Goal: Navigation & Orientation: Find specific page/section

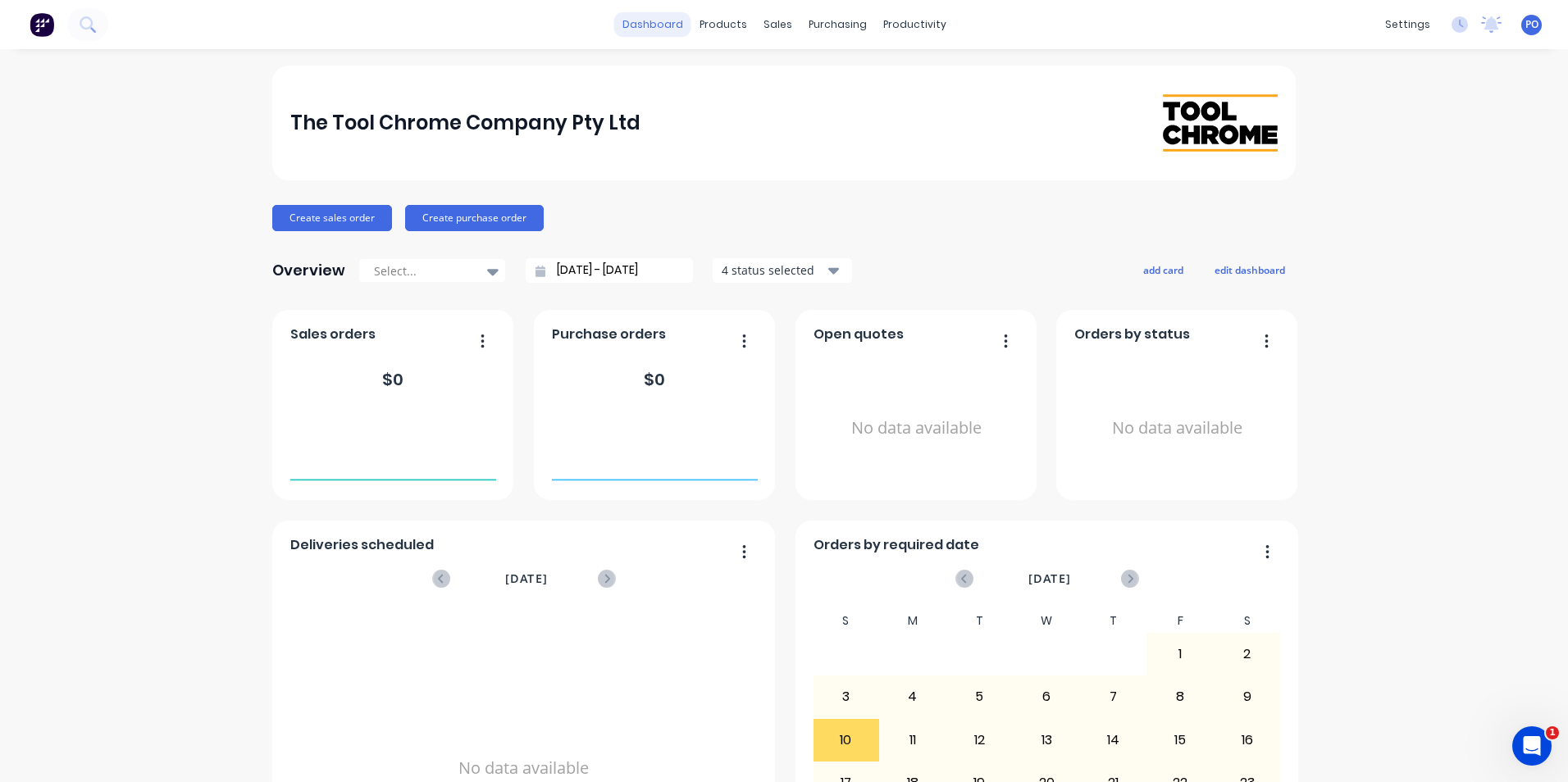
click at [655, 32] on link "dashboard" at bounding box center [652, 24] width 77 height 24
click at [757, 74] on div "Product Catalogue" at bounding box center [789, 79] width 101 height 14
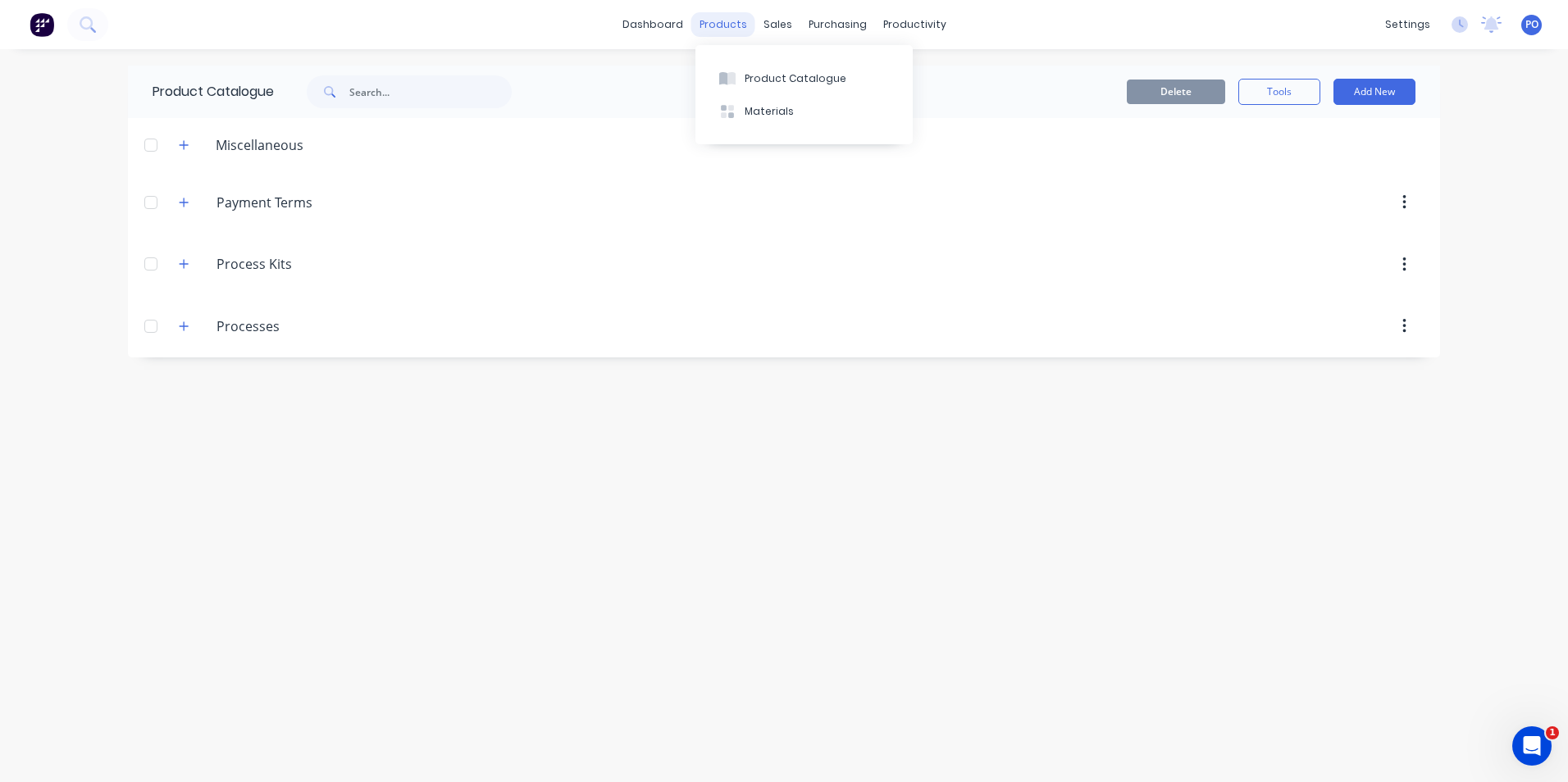
drag, startPoint x: 710, startPoint y: 28, endPoint x: 709, endPoint y: 36, distance: 8.1
click at [710, 29] on div "products" at bounding box center [722, 24] width 64 height 24
click at [724, 106] on icon at bounding box center [727, 111] width 13 height 13
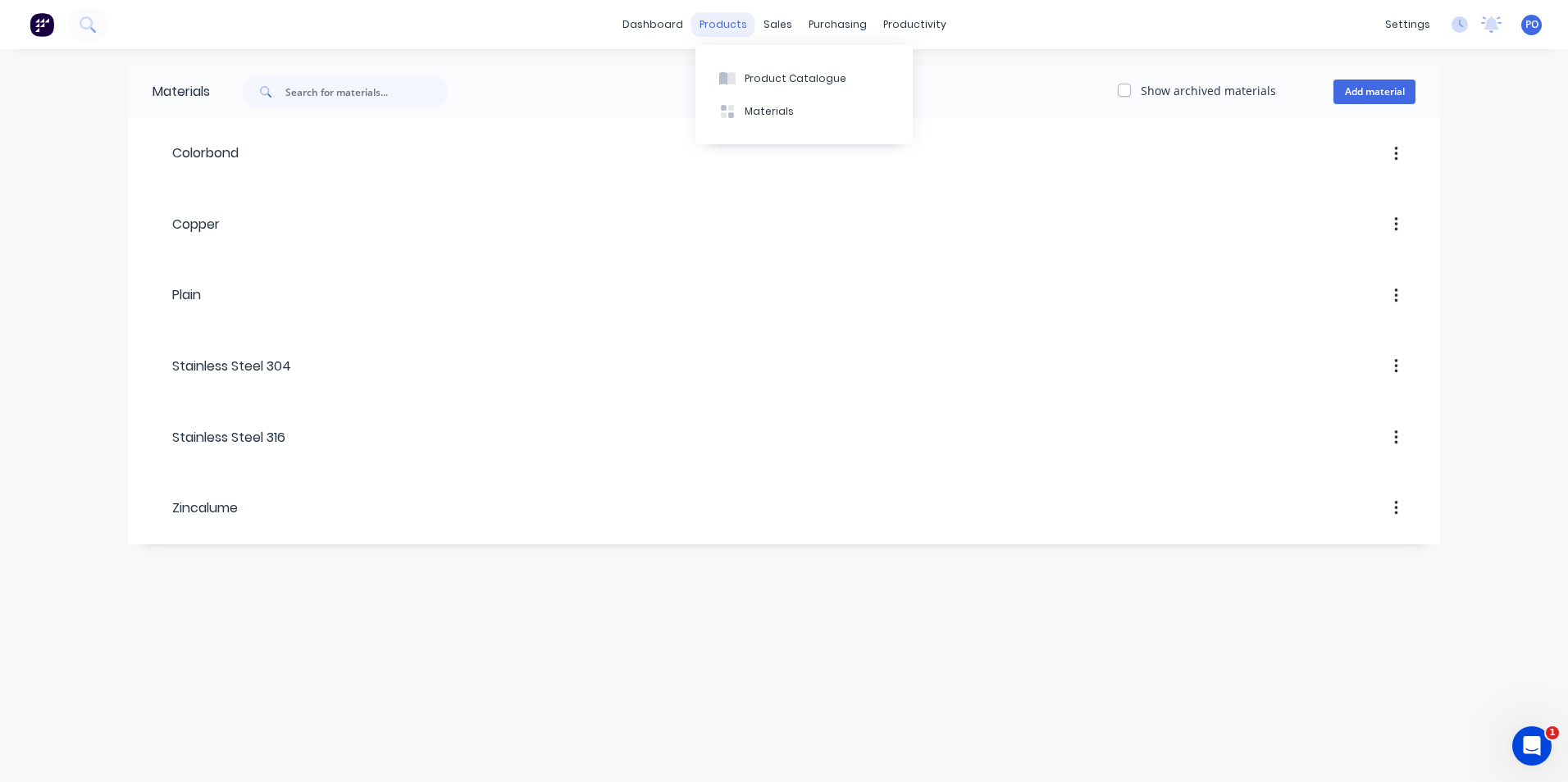
click at [741, 30] on div "products" at bounding box center [722, 24] width 64 height 24
click at [652, 29] on link "dashboard" at bounding box center [652, 24] width 77 height 24
